Goal: Transaction & Acquisition: Purchase product/service

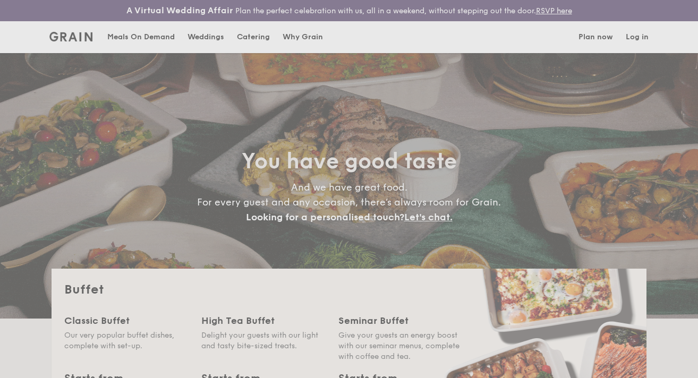
select select
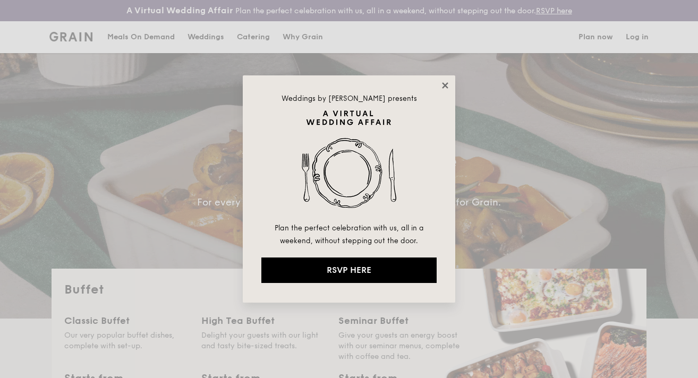
click at [449, 82] on icon at bounding box center [445, 86] width 10 height 10
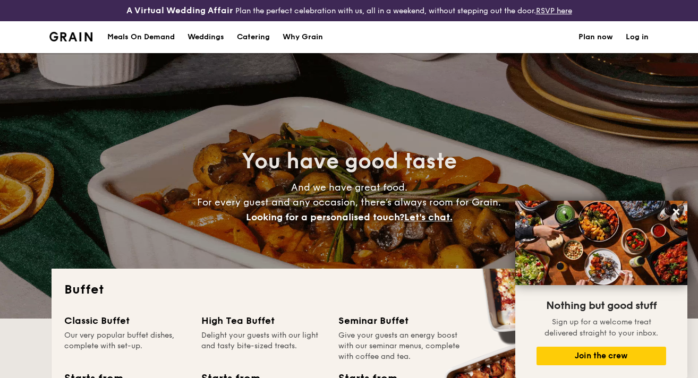
click at [143, 29] on div "Meals On Demand" at bounding box center [140, 37] width 67 height 32
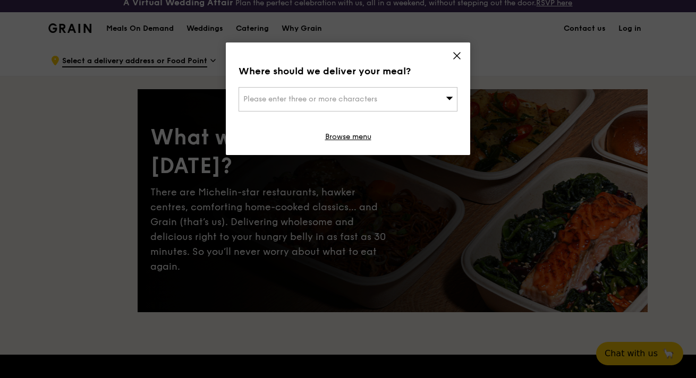
scroll to position [25, 0]
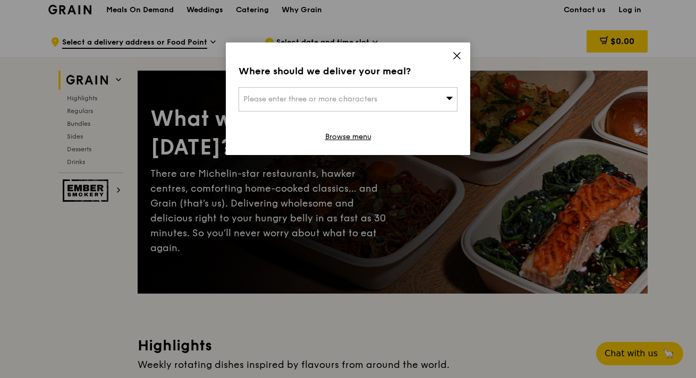
click at [397, 99] on div "Please enter three or more characters" at bounding box center [348, 99] width 219 height 24
click at [456, 51] on icon at bounding box center [457, 56] width 10 height 10
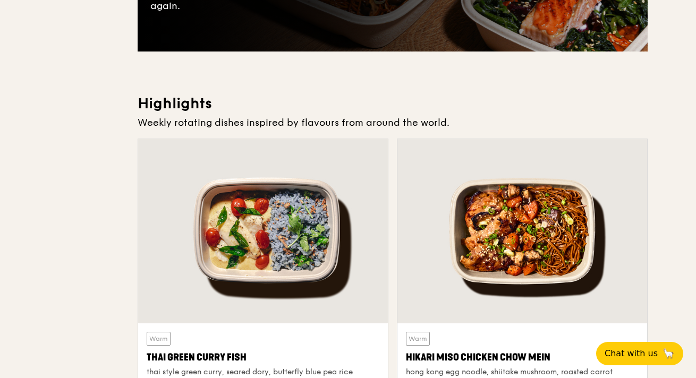
scroll to position [0, 0]
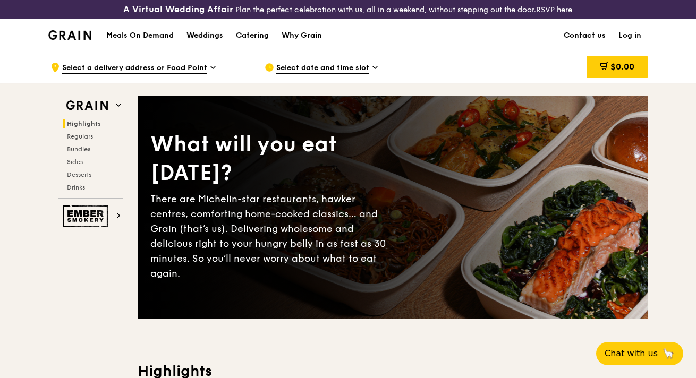
click at [203, 35] on div "Weddings" at bounding box center [204, 36] width 37 height 32
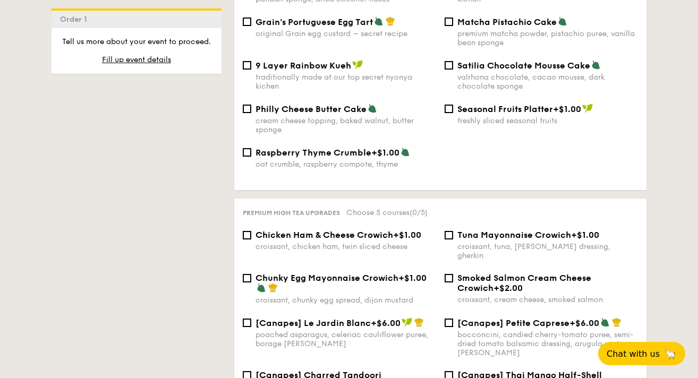
scroll to position [1253, 0]
